Goal: Navigation & Orientation: Find specific page/section

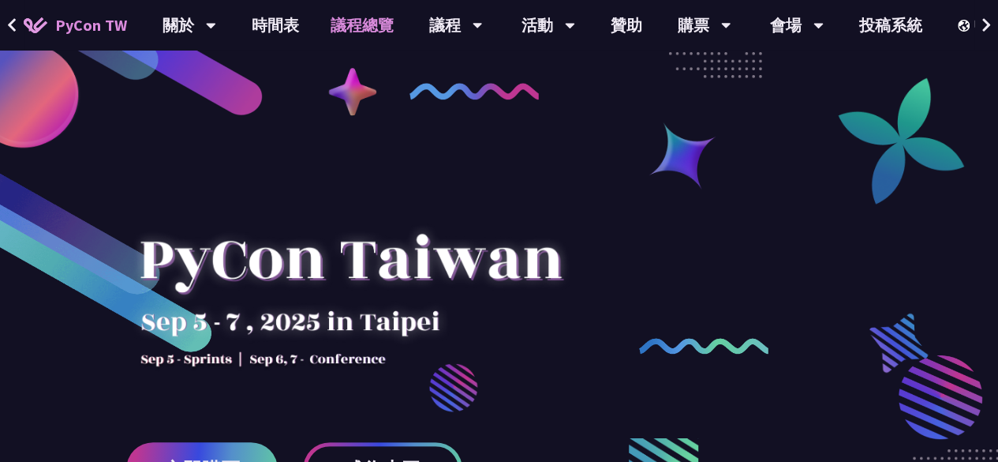
click at [371, 28] on link "議程總覽" at bounding box center [362, 25] width 95 height 51
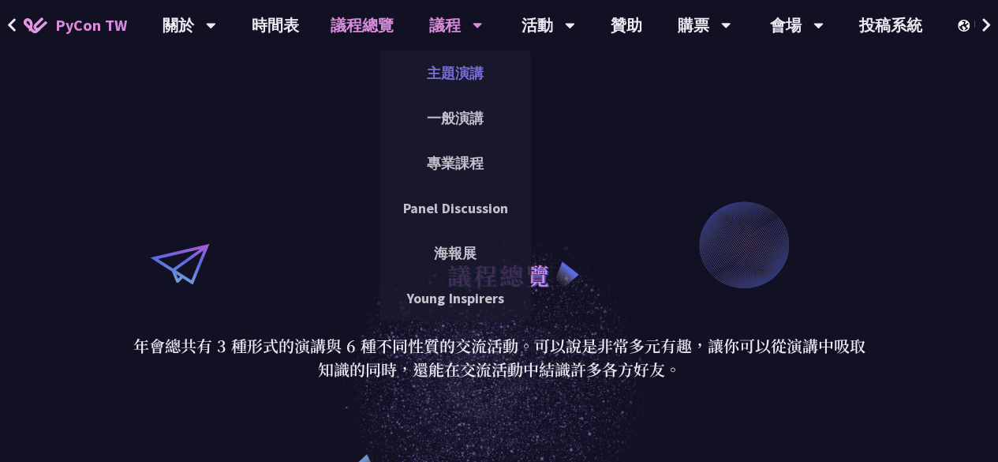
click at [459, 73] on link "主題演講" at bounding box center [456, 72] width 152 height 37
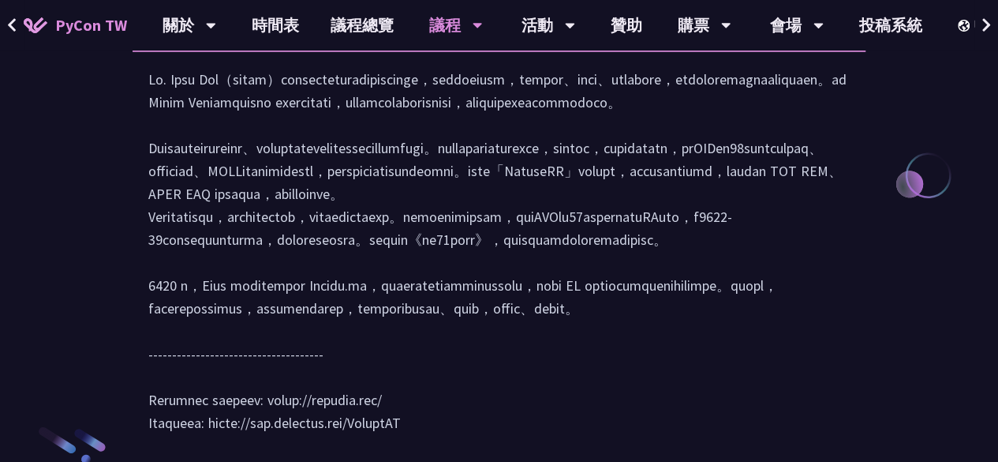
scroll to position [2125, 0]
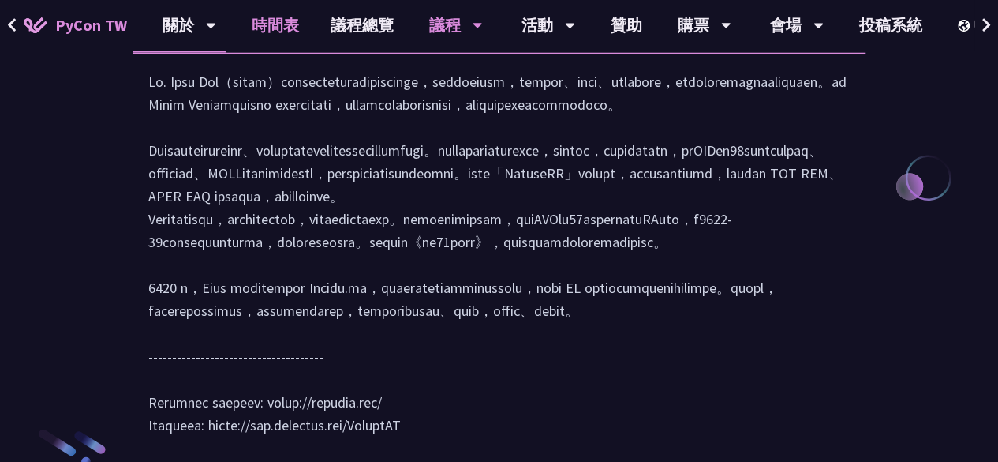
click at [278, 28] on link "時間表" at bounding box center [275, 25] width 79 height 51
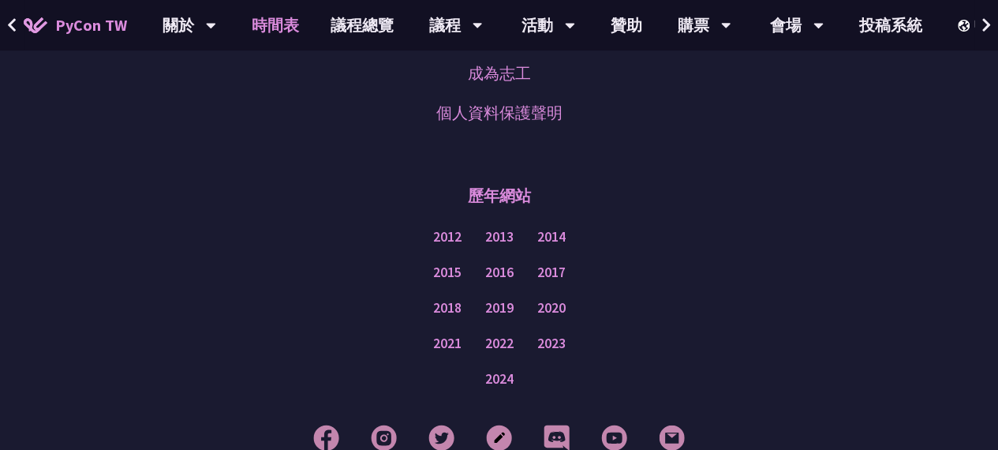
scroll to position [2800, 0]
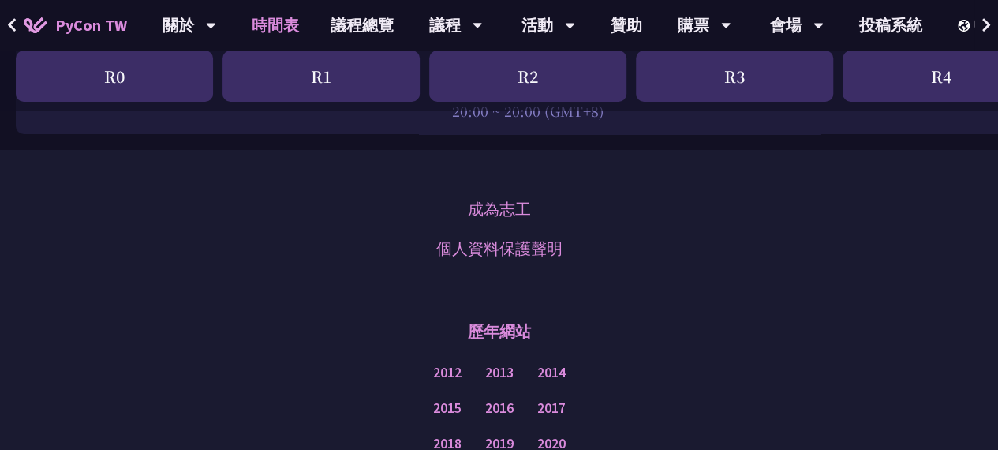
click at [244, 311] on div "歷年網站" at bounding box center [499, 331] width 920 height 47
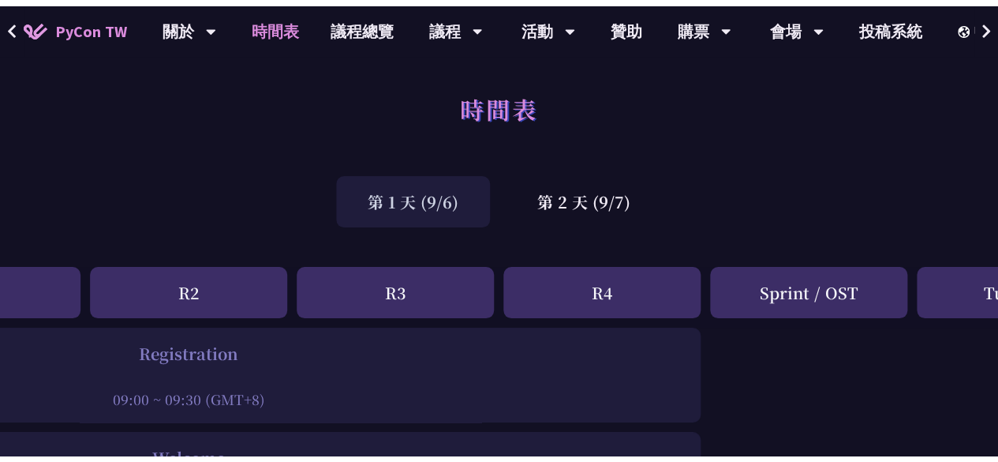
scroll to position [0, 0]
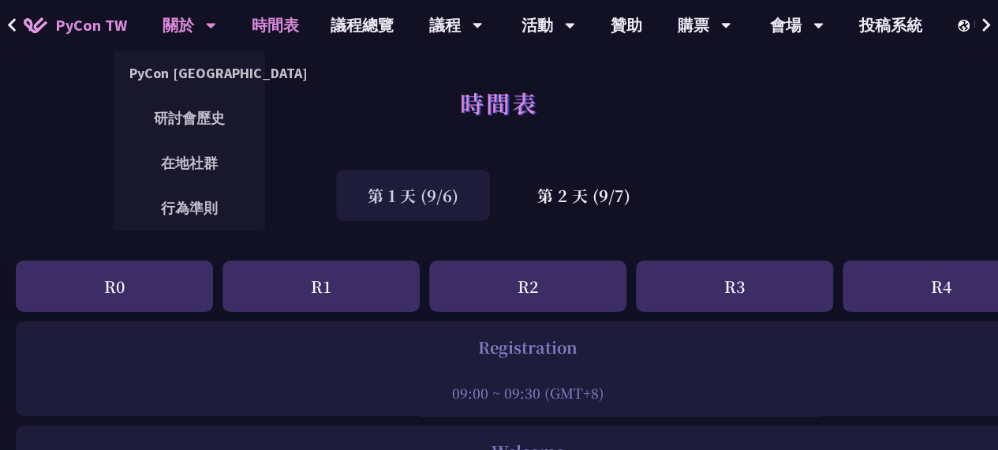
click at [198, 21] on div "關於" at bounding box center [190, 25] width 54 height 51
click at [189, 78] on link "PyCon [GEOGRAPHIC_DATA]" at bounding box center [190, 72] width 152 height 37
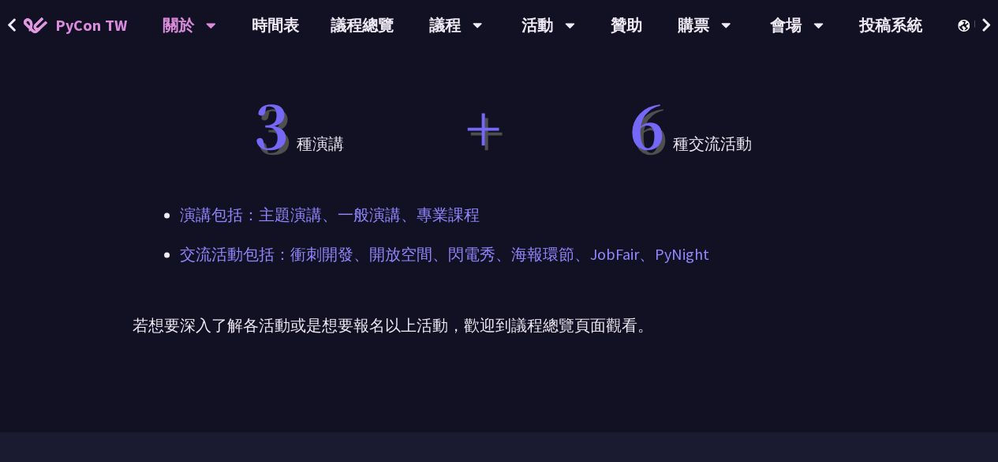
scroll to position [947, 0]
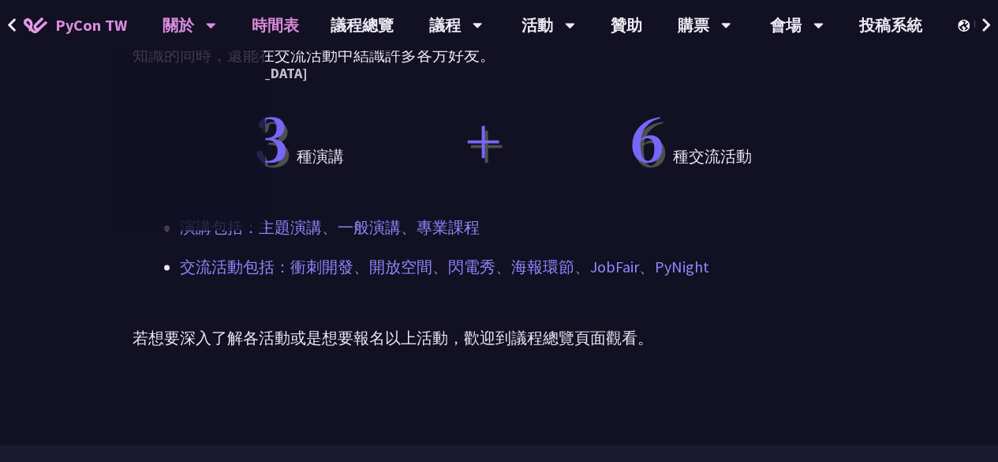
click at [290, 27] on link "時間表" at bounding box center [275, 25] width 79 height 51
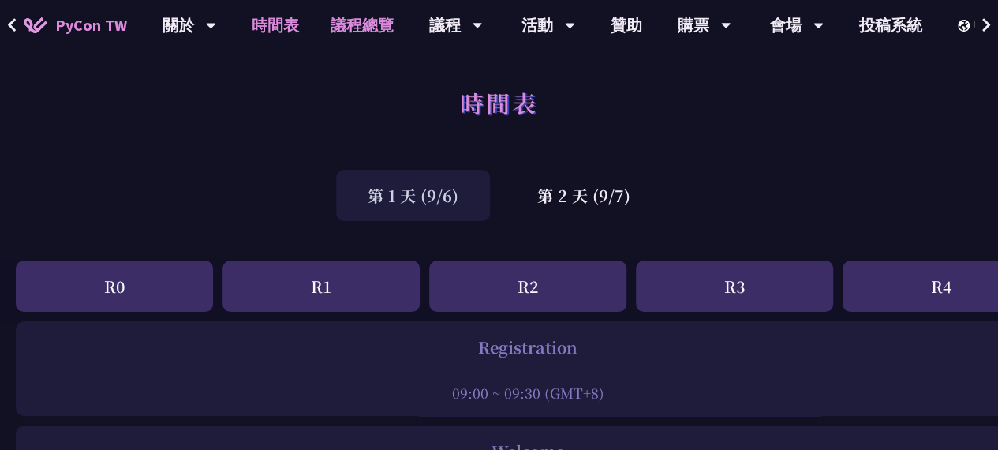
click at [373, 31] on link "議程總覽" at bounding box center [362, 25] width 95 height 51
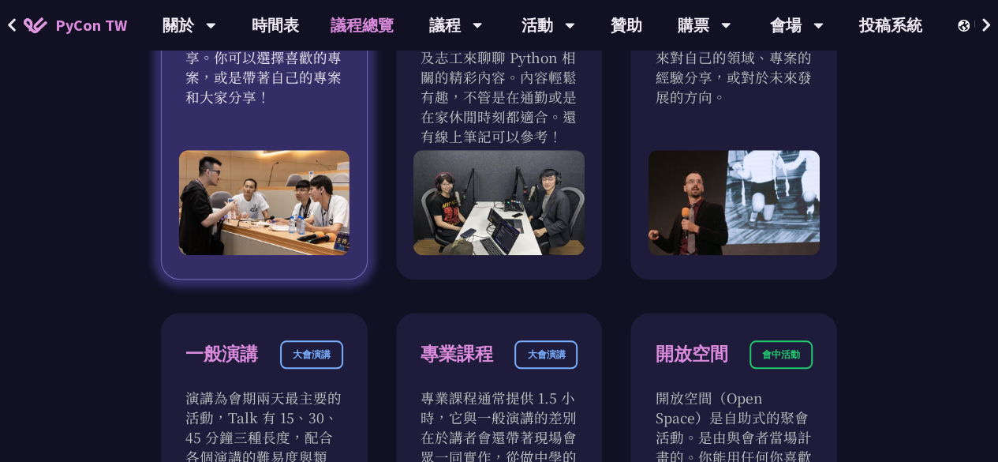
scroll to position [789, 0]
